Goal: Task Accomplishment & Management: Manage account settings

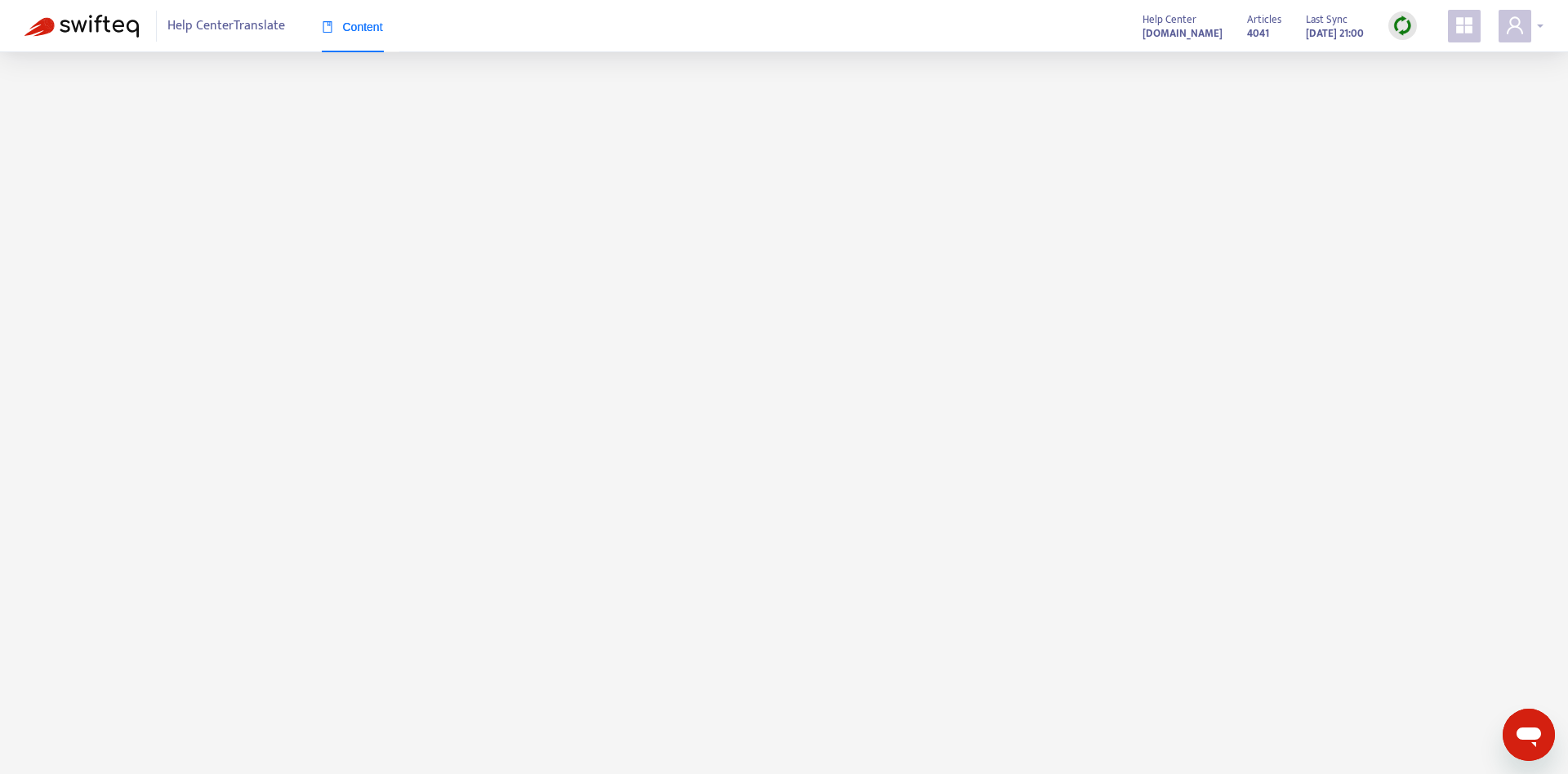
click at [1521, 28] on icon "user" at bounding box center [1516, 26] width 20 height 20
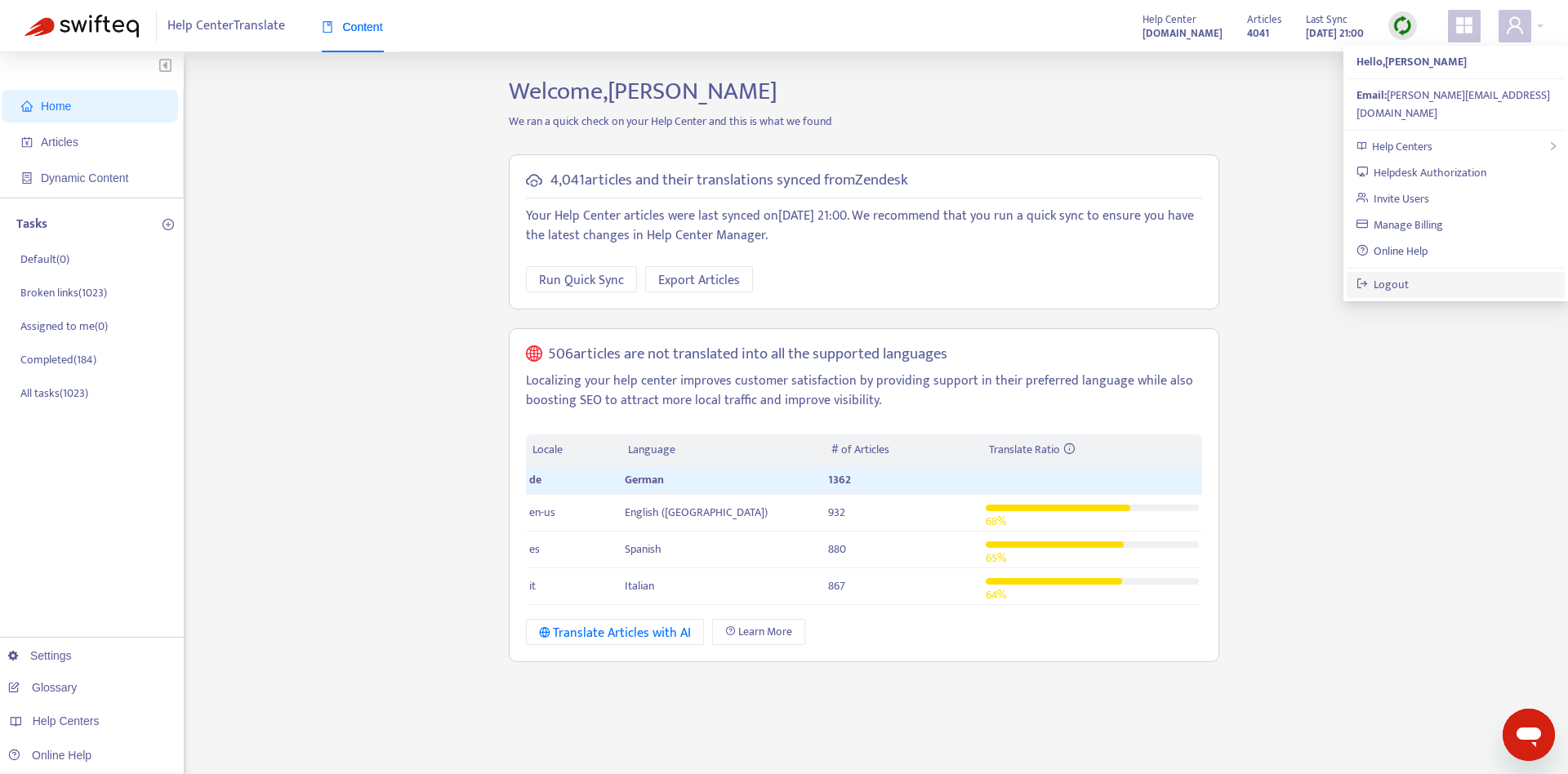
click at [1404, 276] on link "Logout" at bounding box center [1384, 285] width 53 height 19
